Goal: Task Accomplishment & Management: Manage account settings

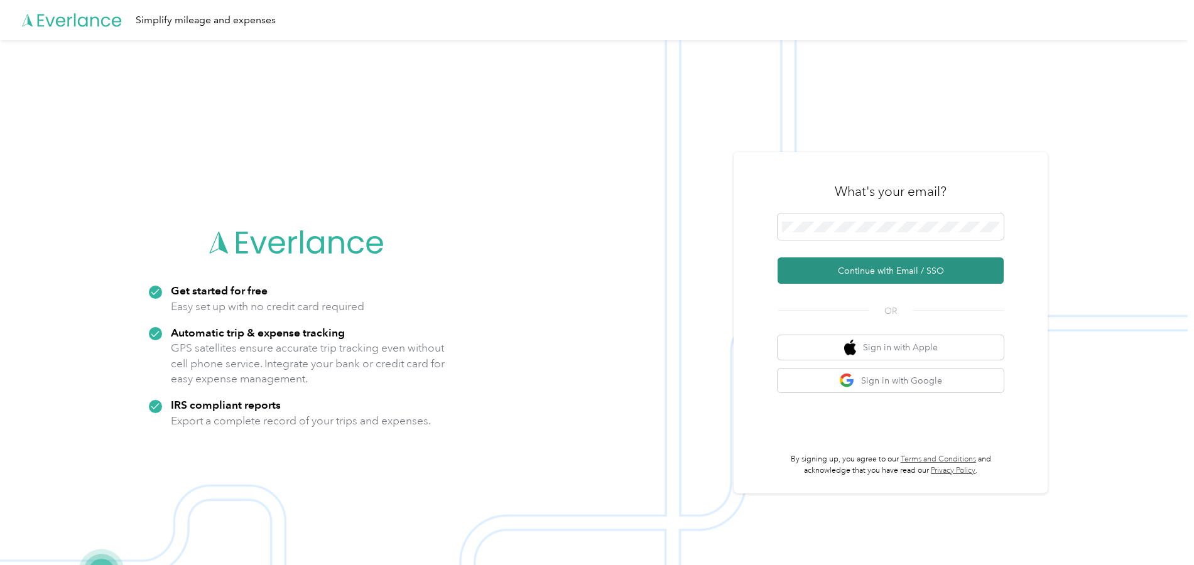
click at [833, 266] on button "Continue with Email / SSO" at bounding box center [891, 271] width 226 height 26
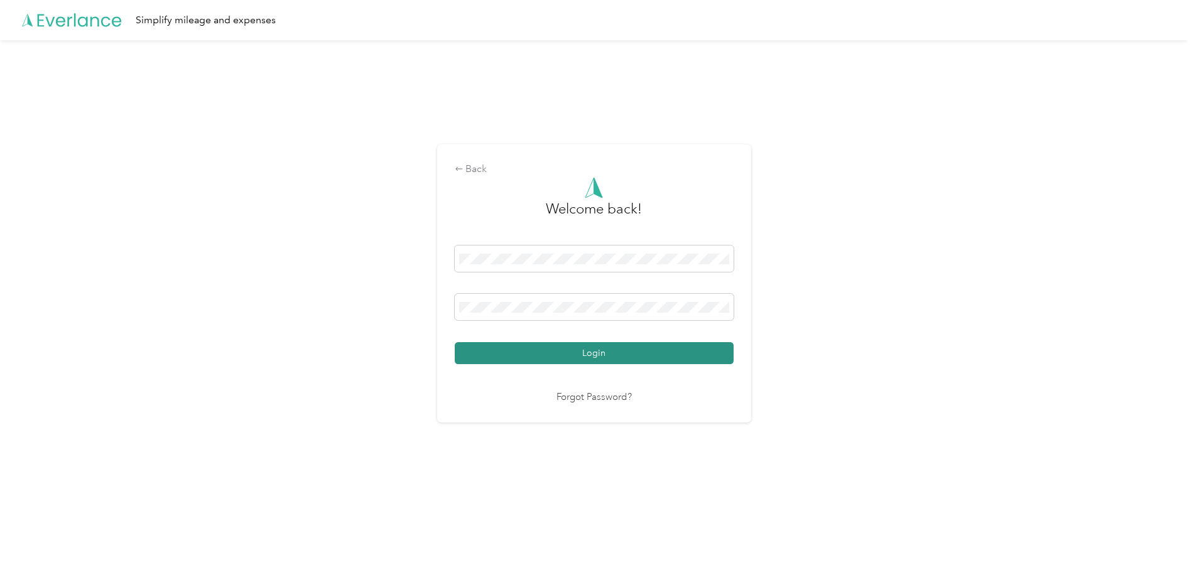
click at [595, 357] on button "Login" at bounding box center [594, 353] width 279 height 22
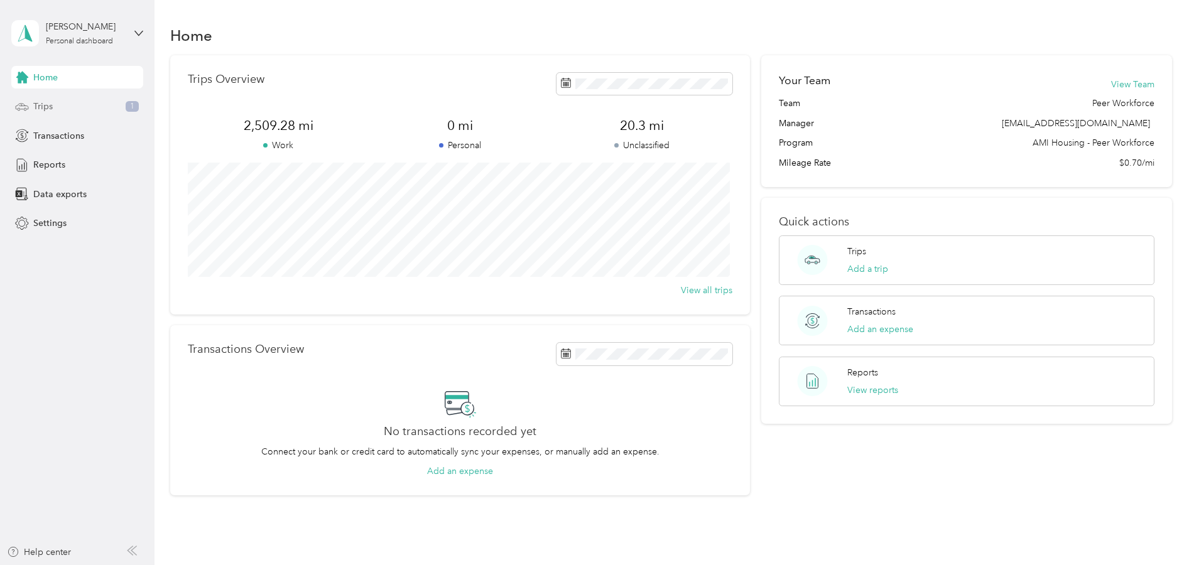
click at [41, 107] on span "Trips" at bounding box center [42, 106] width 19 height 13
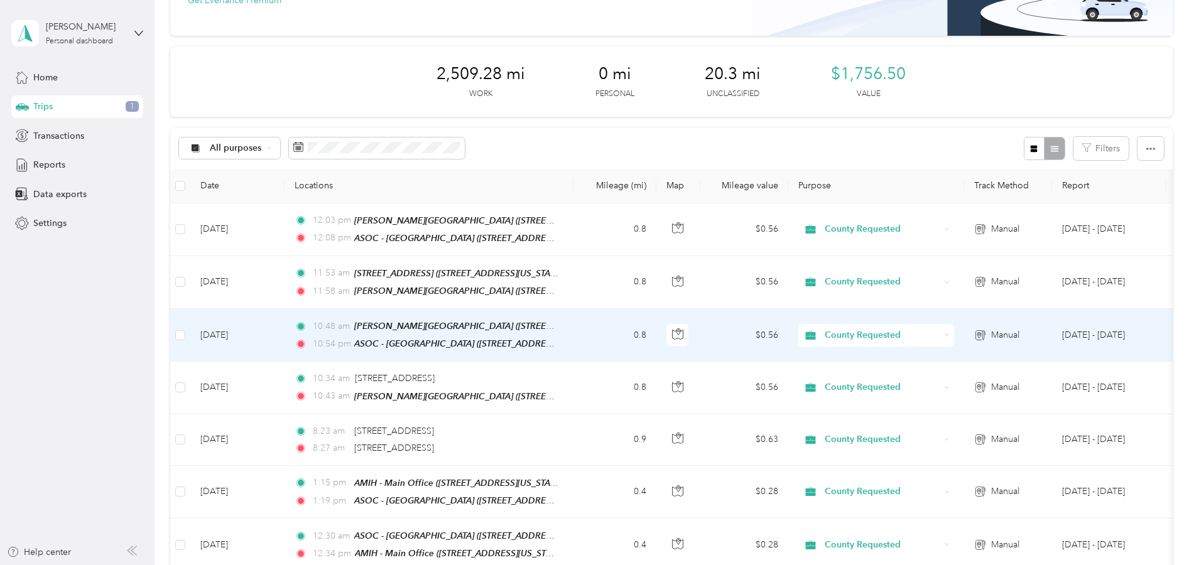
scroll to position [126, 0]
